Goal: Task Accomplishment & Management: Manage account settings

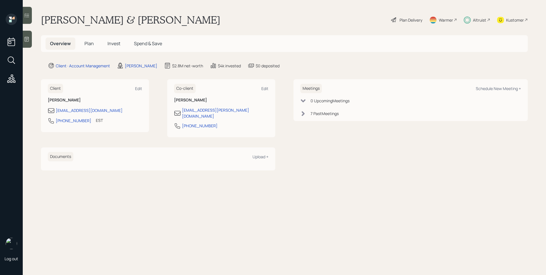
click at [87, 39] on h5 "Plan" at bounding box center [89, 44] width 18 height 12
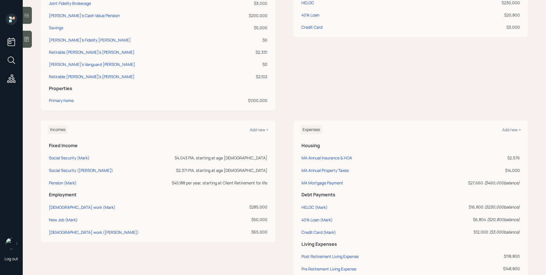
scroll to position [227, 0]
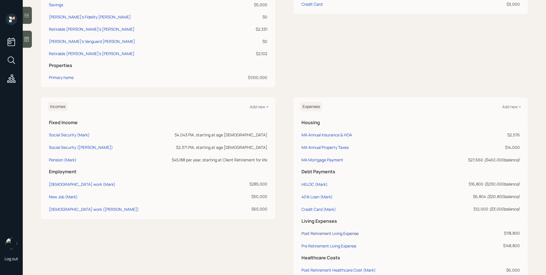
click at [347, 231] on div "Post Retirement Living Expense" at bounding box center [329, 233] width 57 height 5
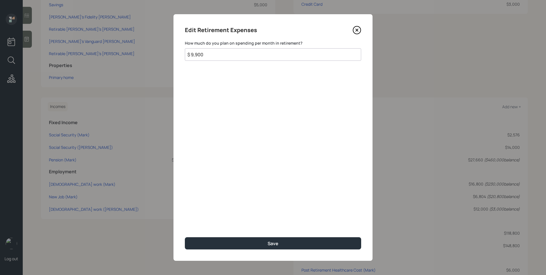
drag, startPoint x: 225, startPoint y: 58, endPoint x: 187, endPoint y: 58, distance: 38.4
click at [187, 58] on input "$ 9,900" at bounding box center [273, 54] width 176 height 13
click at [192, 54] on input "$ 9,900" at bounding box center [273, 54] width 176 height 13
drag, startPoint x: 192, startPoint y: 54, endPoint x: 206, endPoint y: 54, distance: 13.9
click at [206, 54] on input "$ 9,900" at bounding box center [273, 54] width 176 height 13
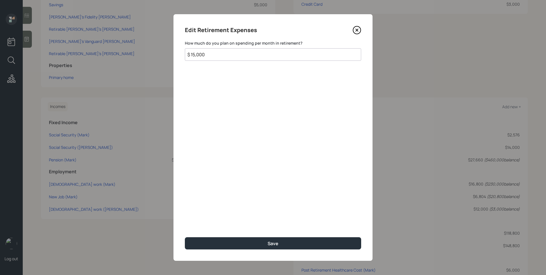
type input "$ 15,000"
click at [359, 31] on icon at bounding box center [357, 30] width 9 height 9
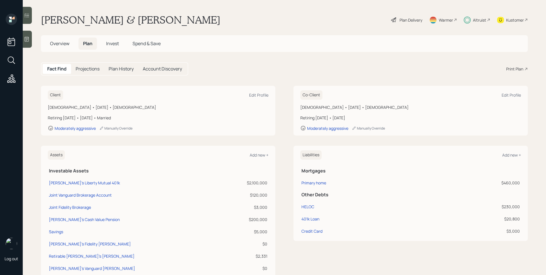
click at [405, 20] on div "Plan Delivery" at bounding box center [410, 20] width 23 height 6
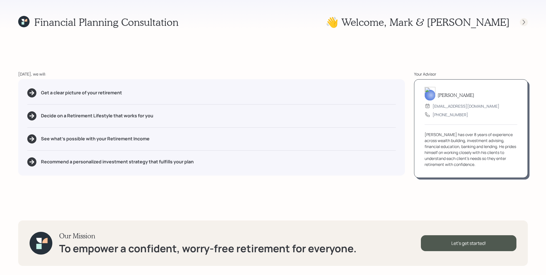
click at [524, 24] on icon at bounding box center [524, 22] width 6 height 6
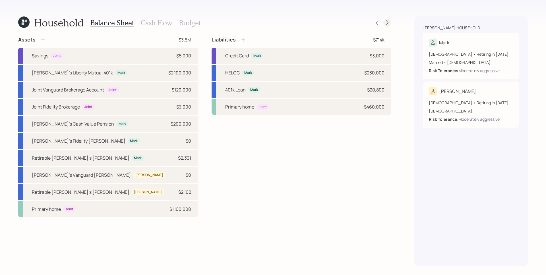
click at [389, 21] on icon at bounding box center [387, 23] width 6 height 6
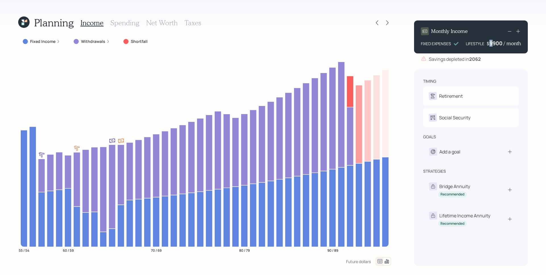
click at [489, 42] on div "9900" at bounding box center [496, 43] width 14 height 7
click at [520, 74] on div "timing Retirement M Retire at 56y 1m A Retire at 59y 4m Social Security M Elect…" at bounding box center [471, 167] width 114 height 197
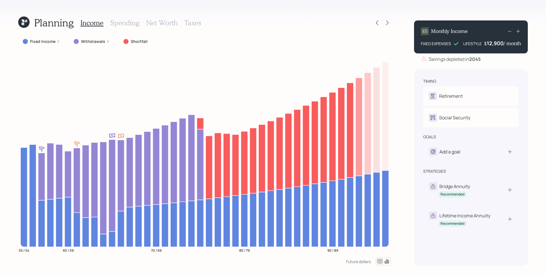
click at [115, 24] on h3 "Spending" at bounding box center [124, 23] width 29 height 8
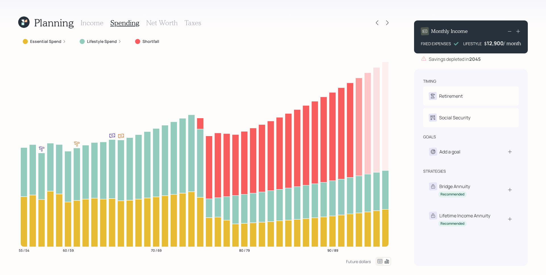
click at [106, 41] on label "Lifestyle Spend" at bounding box center [102, 42] width 30 height 6
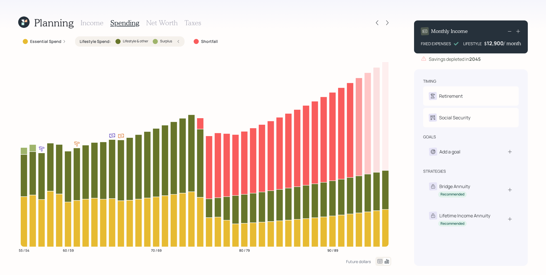
click at [509, 33] on icon at bounding box center [509, 31] width 7 height 7
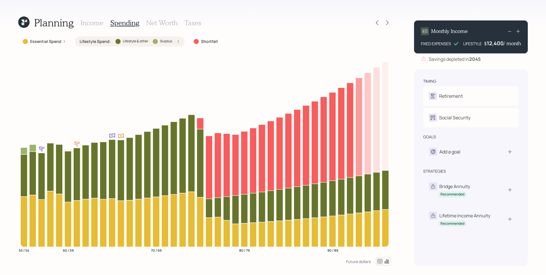
click at [509, 33] on icon at bounding box center [509, 31] width 7 height 7
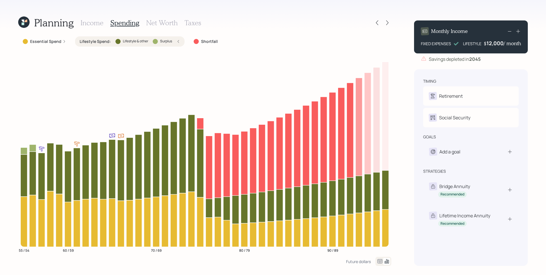
click at [509, 33] on icon at bounding box center [509, 31] width 7 height 7
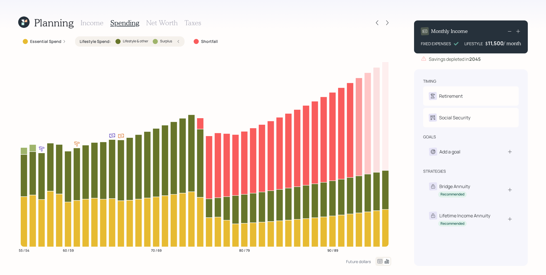
click at [509, 33] on icon at bounding box center [509, 31] width 7 height 7
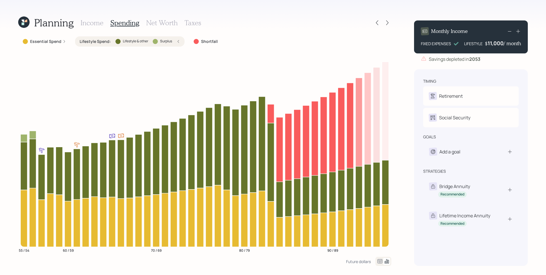
click at [517, 31] on icon at bounding box center [518, 31] width 6 height 6
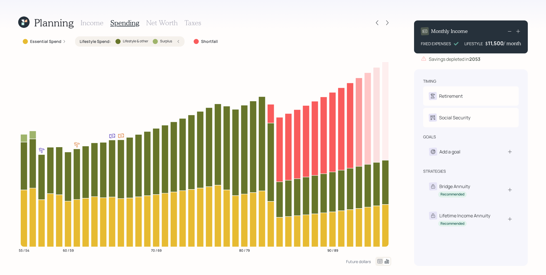
click at [517, 31] on icon at bounding box center [518, 31] width 6 height 6
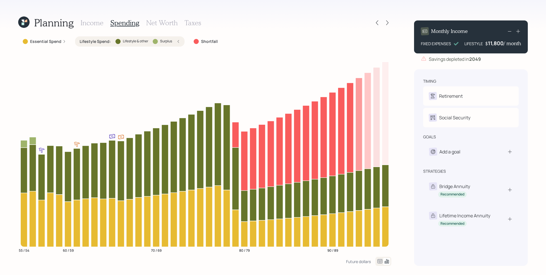
click at [509, 31] on icon at bounding box center [509, 31] width 7 height 7
click at [512, 31] on icon at bounding box center [509, 31] width 7 height 7
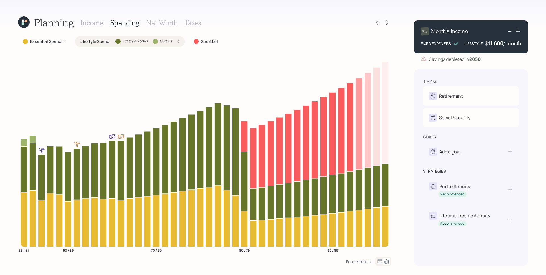
click at [502, 42] on div "11,600" at bounding box center [496, 43] width 16 height 7
click at [504, 64] on div "Monthly Income FIXED EXPENSES LIFESTYLE $ 11610 / month Savings depleted in 205…" at bounding box center [471, 141] width 114 height 250
drag, startPoint x: 503, startPoint y: 42, endPoint x: 498, endPoint y: 41, distance: 5.5
click at [498, 41] on div "11610" at bounding box center [496, 43] width 14 height 7
click at [499, 73] on div "timing Retirement M Retire at 56y 1m A Retire at 59y 4m Social Security M Elect…" at bounding box center [471, 167] width 114 height 197
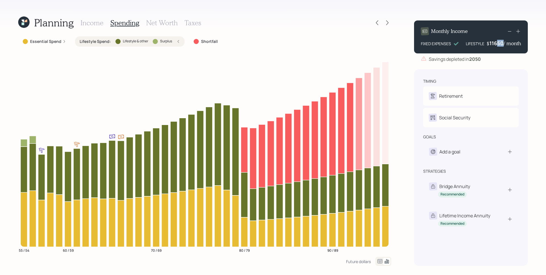
drag, startPoint x: 498, startPoint y: 43, endPoint x: 502, endPoint y: 43, distance: 4.6
click at [502, 43] on div "11650" at bounding box center [496, 43] width 14 height 7
click at [507, 72] on div "timing Retirement M Retire at 56y 1m A Retire at 59y 4m Social Security M Elect…" at bounding box center [471, 167] width 114 height 197
click at [500, 43] on div "11645" at bounding box center [496, 43] width 14 height 7
click at [258, 26] on div "Planning Income Spending Net Worth Taxes" at bounding box center [204, 23] width 373 height 14
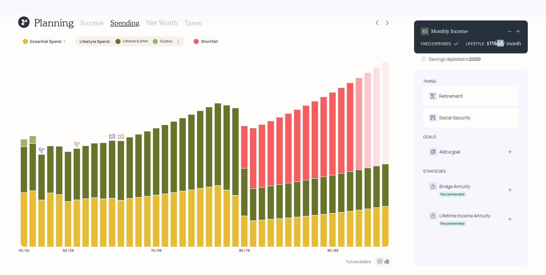
drag, startPoint x: 502, startPoint y: 42, endPoint x: 498, endPoint y: 42, distance: 4.3
click at [498, 42] on div "11640" at bounding box center [496, 43] width 14 height 7
click at [295, 49] on div "Essential Spend Lifestyle Spend : Lifestyle & other Surplus Shortfall 55 / 54 6…" at bounding box center [204, 146] width 373 height 221
drag, startPoint x: 503, startPoint y: 44, endPoint x: 498, endPoint y: 42, distance: 6.1
click at [498, 42] on div "$ 11630 / month" at bounding box center [503, 43] width 34 height 7
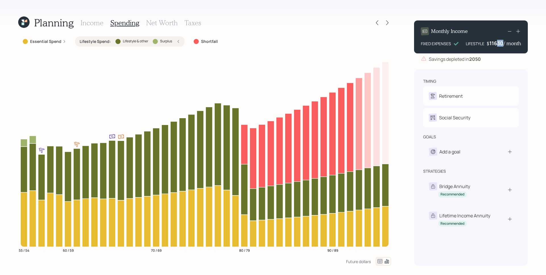
drag, startPoint x: 497, startPoint y: 42, endPoint x: 502, endPoint y: 42, distance: 4.6
click at [502, 42] on div "11630" at bounding box center [496, 43] width 14 height 7
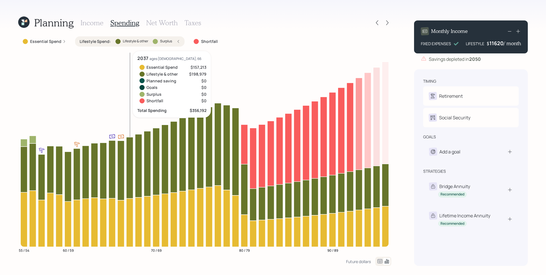
click at [130, 98] on rect at bounding box center [130, 150] width 0 height 194
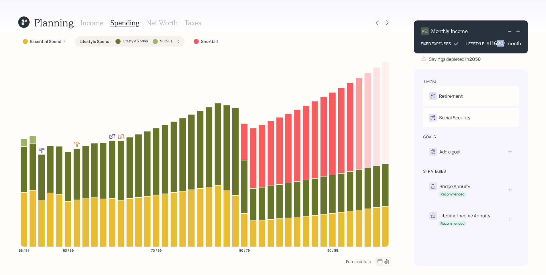
drag, startPoint x: 503, startPoint y: 42, endPoint x: 497, endPoint y: 41, distance: 6.0
click at [497, 41] on div "11620" at bounding box center [496, 43] width 14 height 7
click at [503, 67] on div "Monthly Income FIXED EXPENSES LIFESTYLE $ 11619 / month Savings depleted in 205…" at bounding box center [471, 141] width 114 height 250
drag, startPoint x: 502, startPoint y: 42, endPoint x: 497, endPoint y: 41, distance: 4.9
click at [497, 41] on div "11619" at bounding box center [496, 43] width 14 height 7
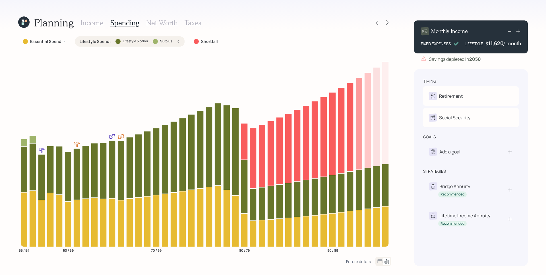
click at [487, 68] on div "Monthly Income FIXED EXPENSES LIFESTYLE $ 11,620 / month Savings depleted in 20…" at bounding box center [471, 141] width 114 height 250
click at [100, 17] on div "Income Spending Net Worth Taxes" at bounding box center [140, 23] width 121 height 14
click at [99, 20] on h3 "Income" at bounding box center [91, 23] width 23 height 8
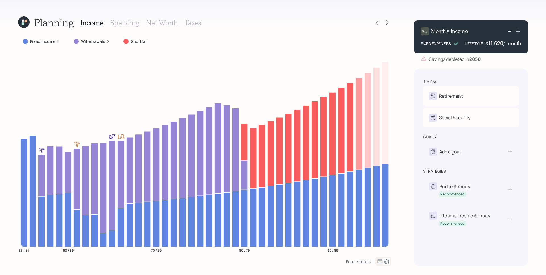
click at [130, 20] on h3 "Spending" at bounding box center [124, 23] width 29 height 8
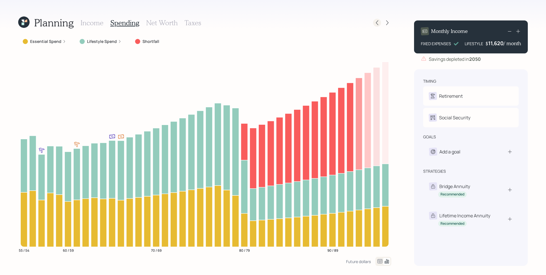
click at [377, 23] on icon at bounding box center [377, 23] width 6 height 6
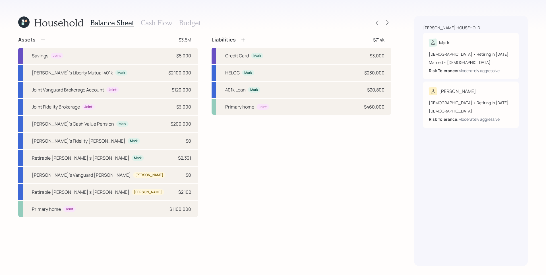
click at [160, 23] on h3 "Cash Flow" at bounding box center [157, 23] width 32 height 8
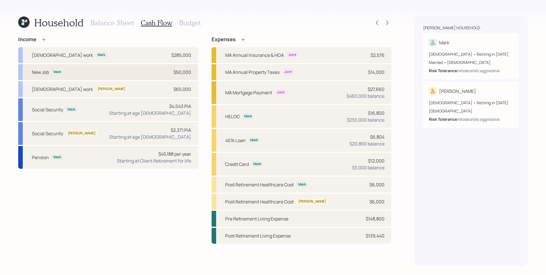
click at [144, 74] on div "New Job Mark $50,000" at bounding box center [108, 72] width 180 height 16
select select "part_time"
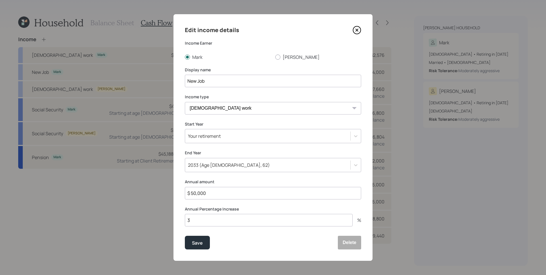
click at [359, 28] on icon at bounding box center [357, 30] width 9 height 9
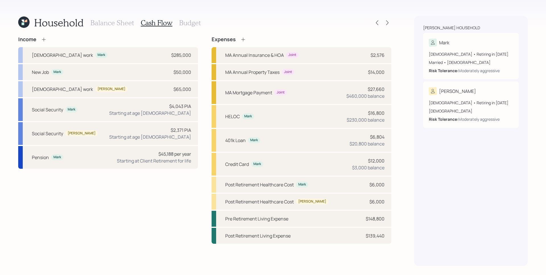
click at [20, 20] on icon at bounding box center [23, 21] width 11 height 11
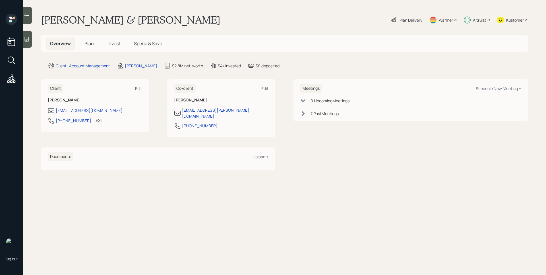
click at [509, 18] on div "Kustomer" at bounding box center [515, 20] width 18 height 6
click at [90, 42] on span "Plan" at bounding box center [88, 43] width 9 height 6
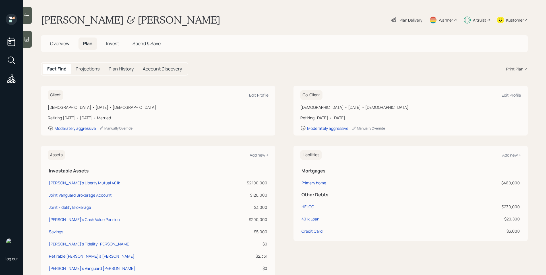
click at [506, 66] on div "Print Plan" at bounding box center [514, 69] width 17 height 6
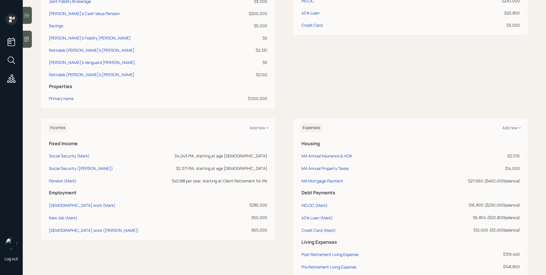
scroll to position [216, 0]
